Goal: Find specific page/section

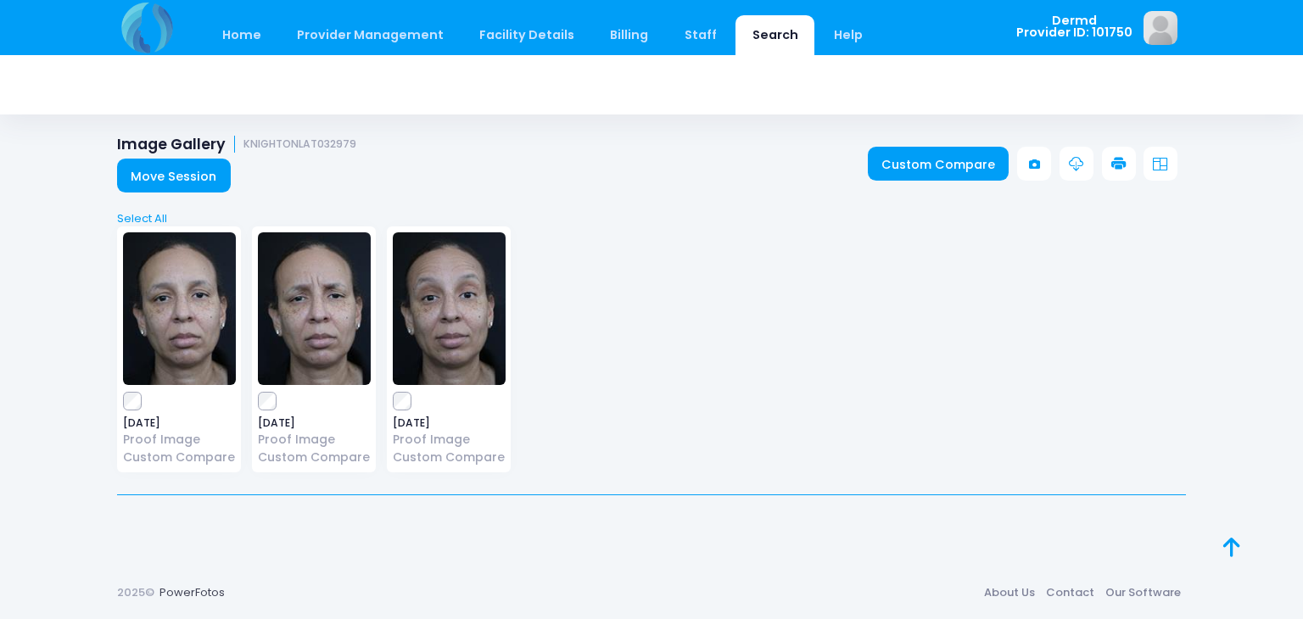
click at [753, 36] on link "Search" at bounding box center [774, 35] width 79 height 40
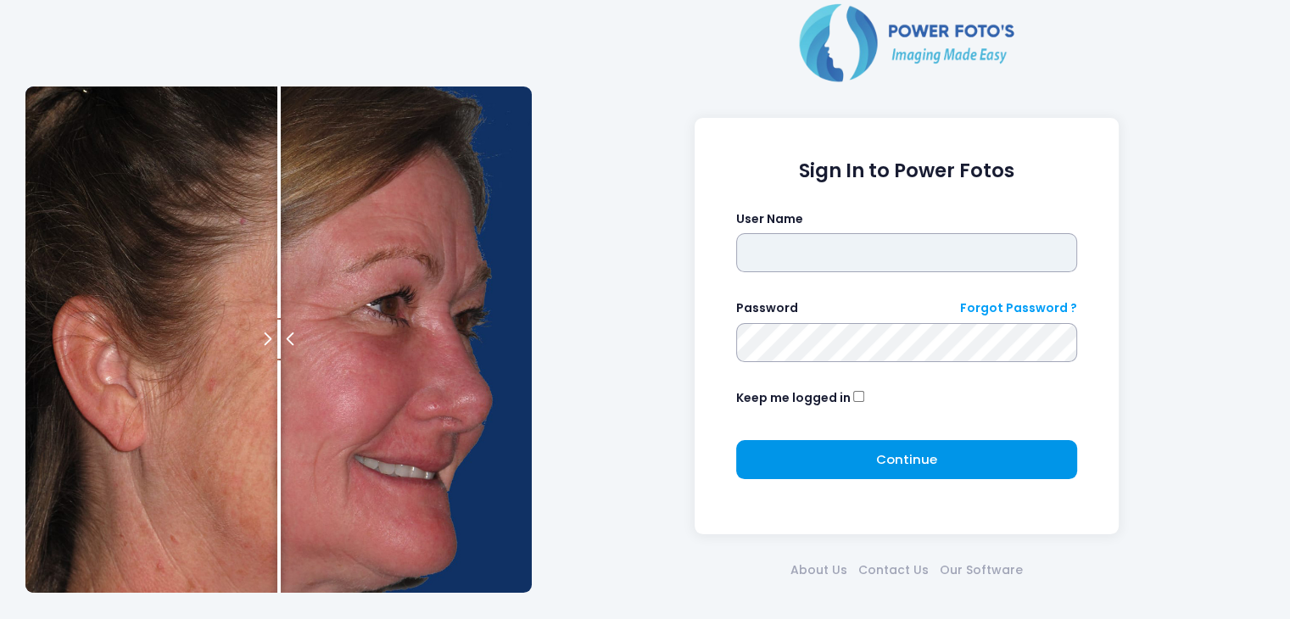
type input "*****"
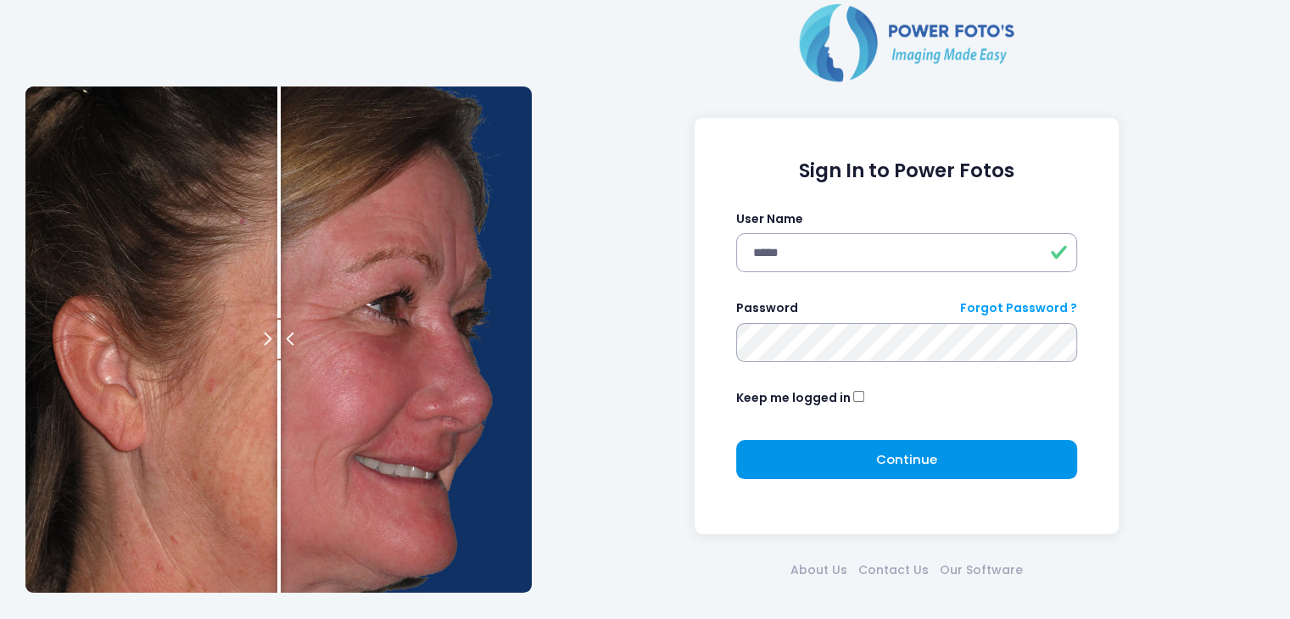
click at [814, 461] on button "Continue Please wait..." at bounding box center [907, 459] width 342 height 39
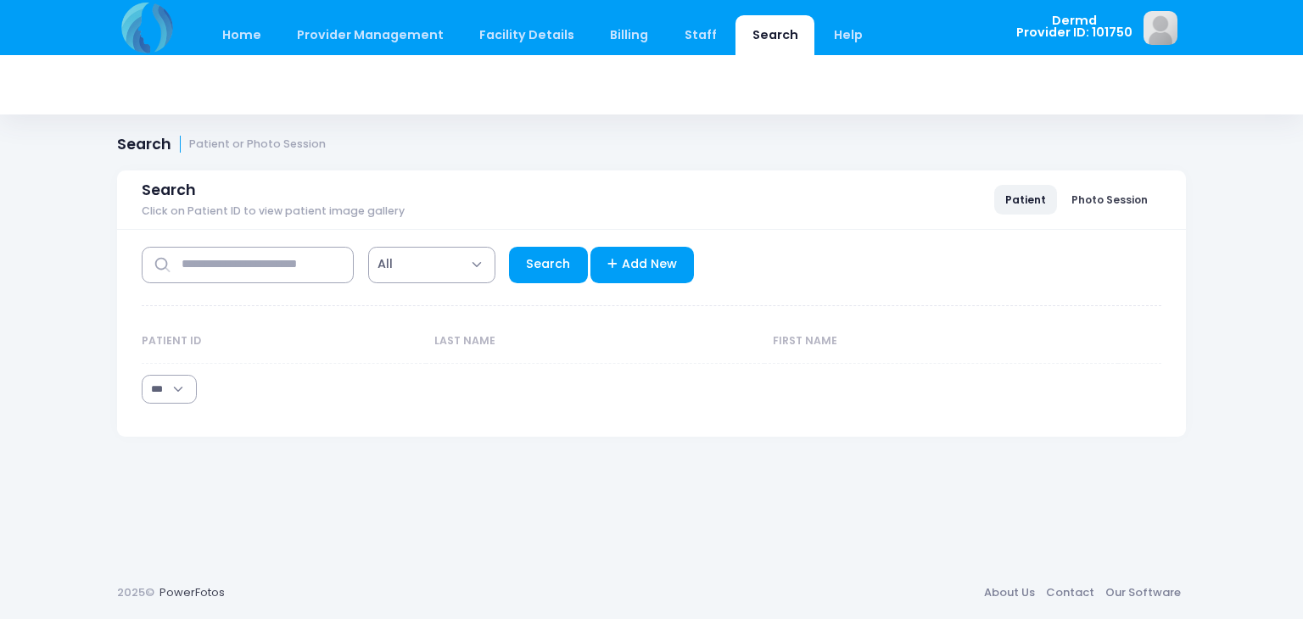
select select "***"
